Goal: Transaction & Acquisition: Purchase product/service

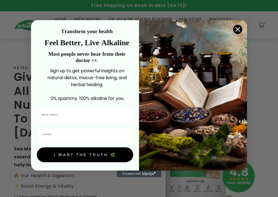
click at [67, 27] on circle "Close dialog" at bounding box center [237, 29] width 9 height 9
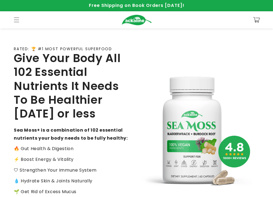
click at [67, 47] on div "RATED: 🏆 #1 MOST POWERFUL SUPERFOOD Give Your Body All 102 Essential Nutrients …" at bounding box center [136, 131] width 273 height 206
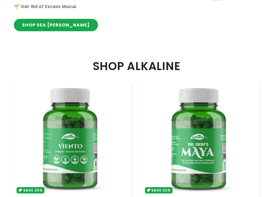
scroll to position [195, 0]
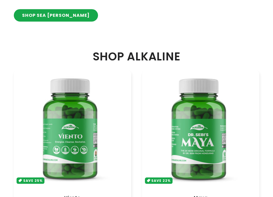
click at [67, 189] on link "Maya" at bounding box center [201, 198] width 106 height 6
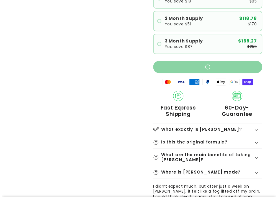
scroll to position [172, 0]
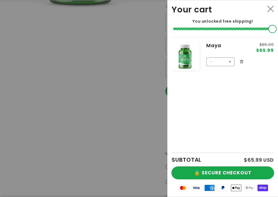
click at [231, 170] on button "🔒 SECURE CHECKOUT" at bounding box center [222, 173] width 102 height 12
